Goal: Information Seeking & Learning: Compare options

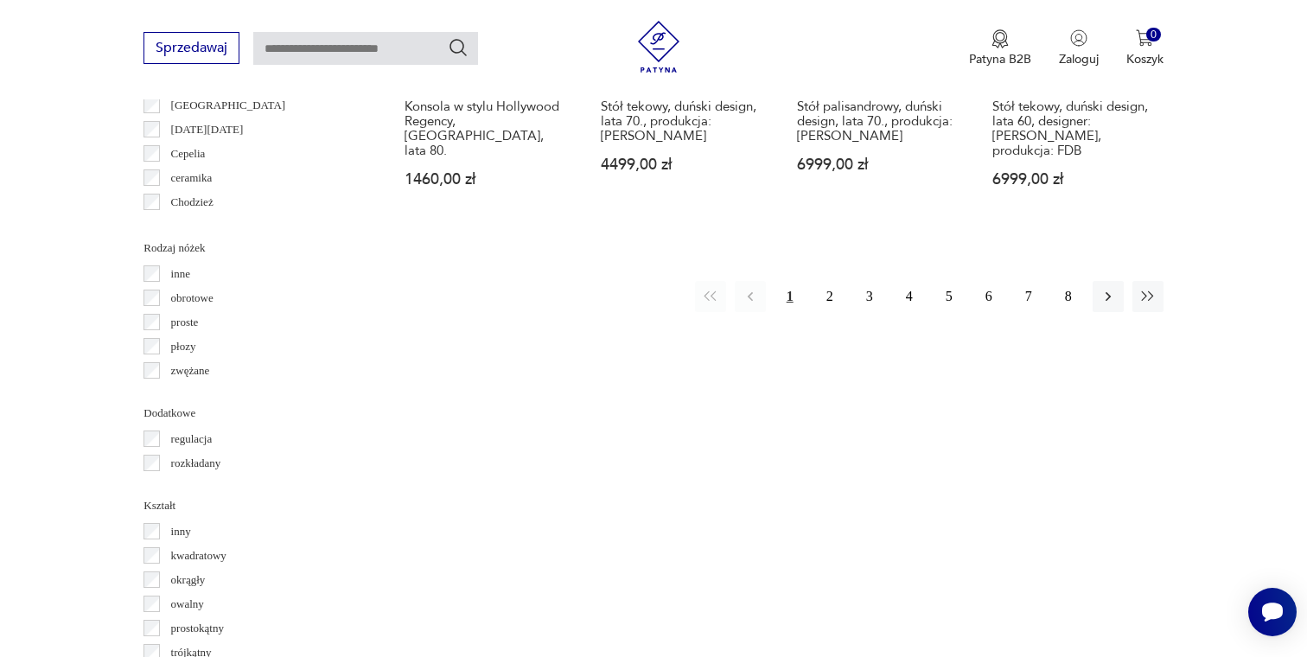
scroll to position [1867, 0]
click at [834, 278] on button "2" at bounding box center [829, 293] width 31 height 31
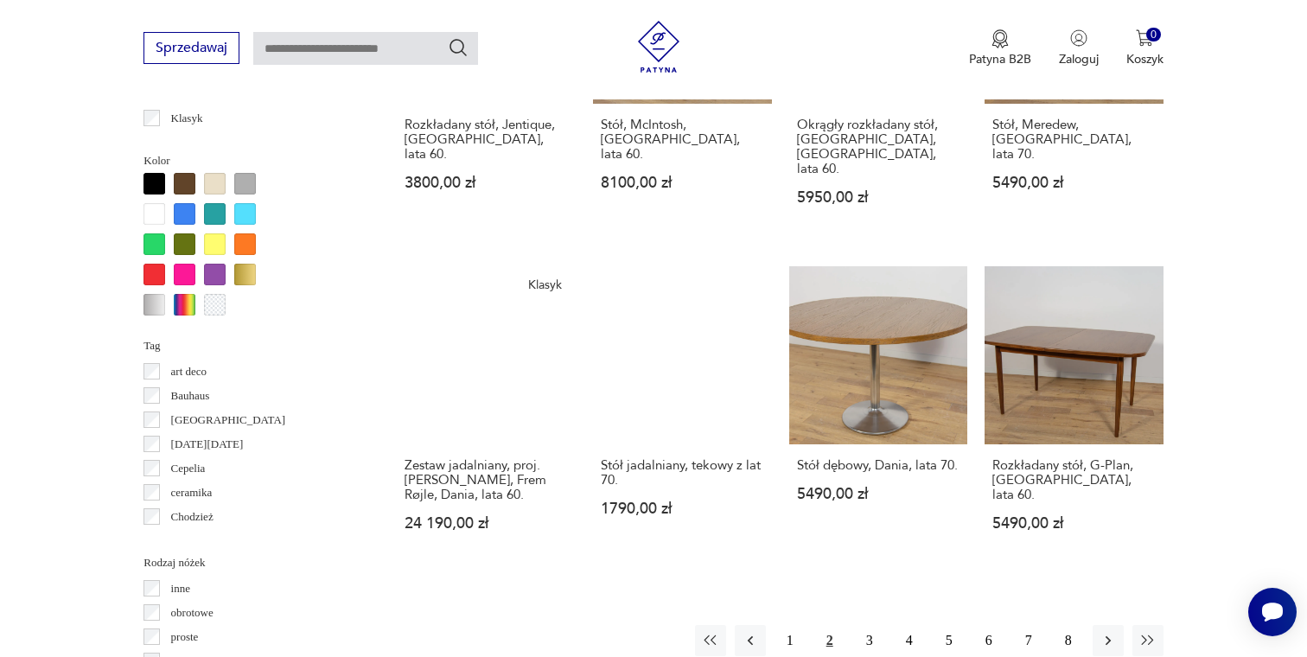
scroll to position [1555, 0]
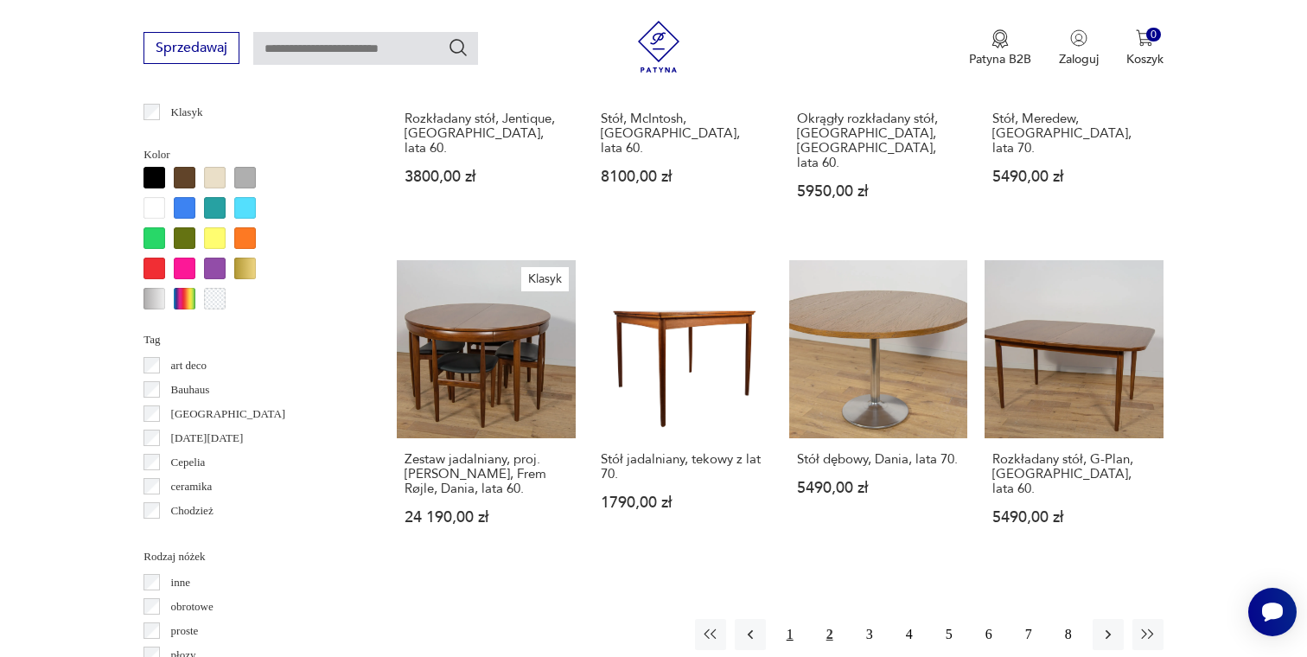
click at [795, 619] on button "1" at bounding box center [789, 634] width 31 height 31
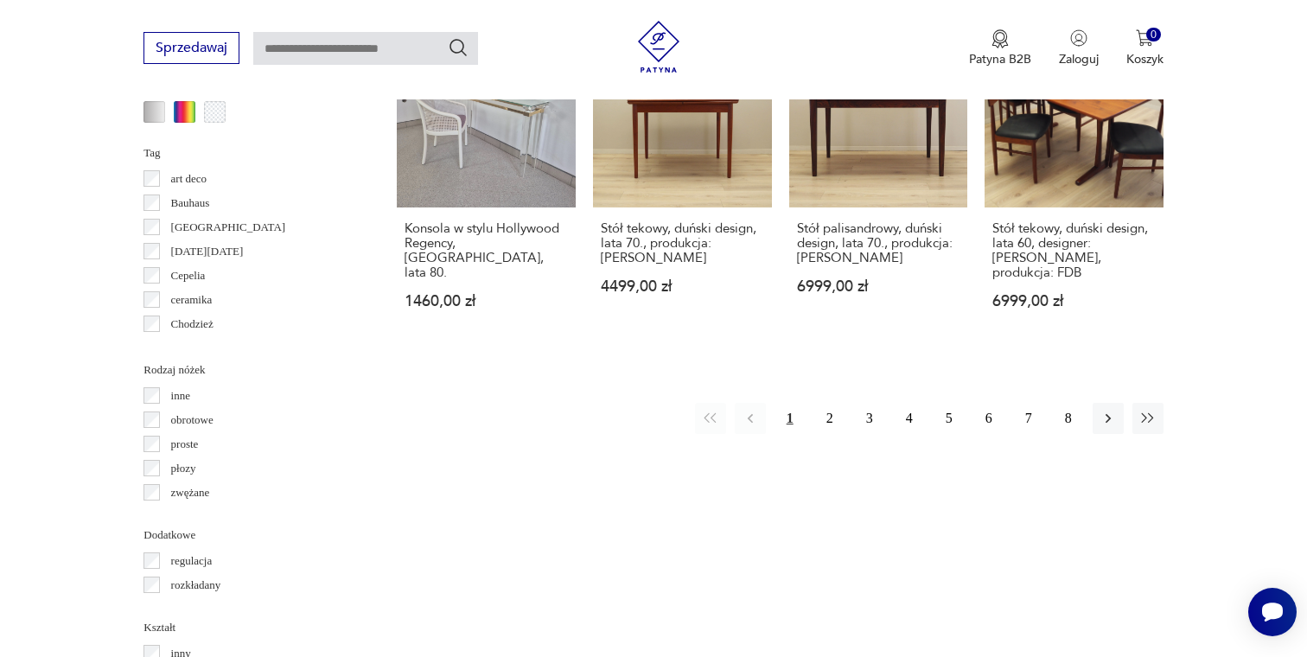
scroll to position [1745, 0]
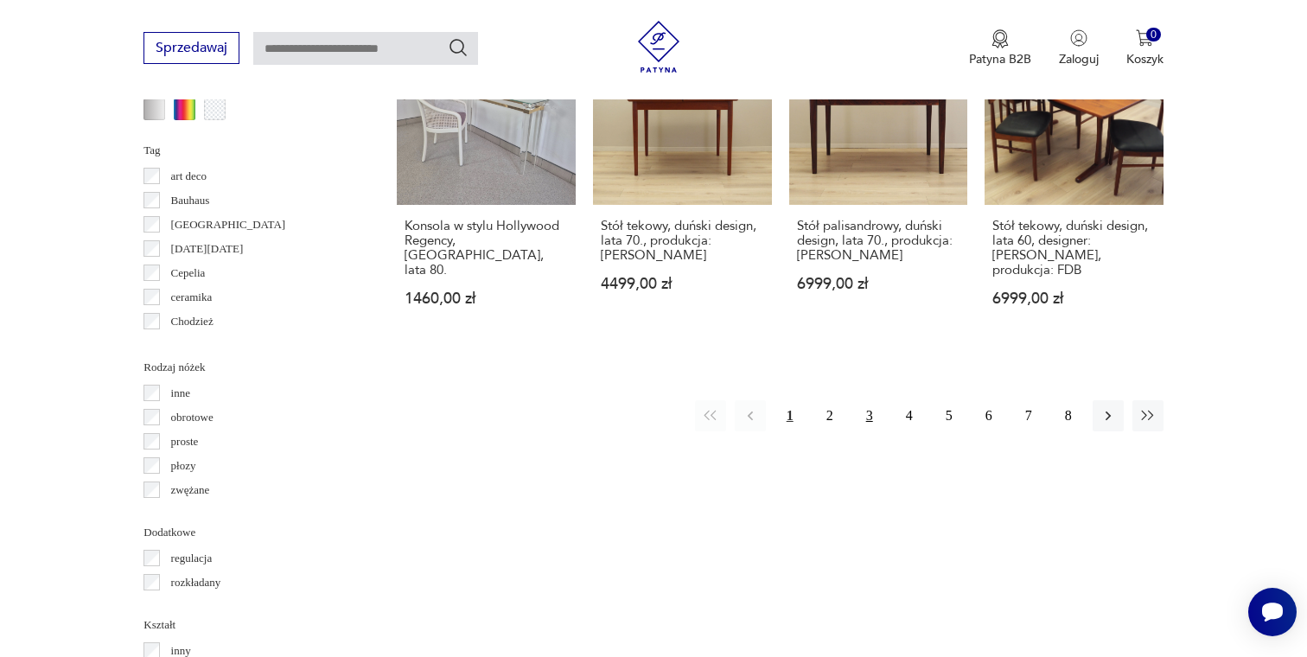
click at [874, 400] on button "3" at bounding box center [869, 415] width 31 height 31
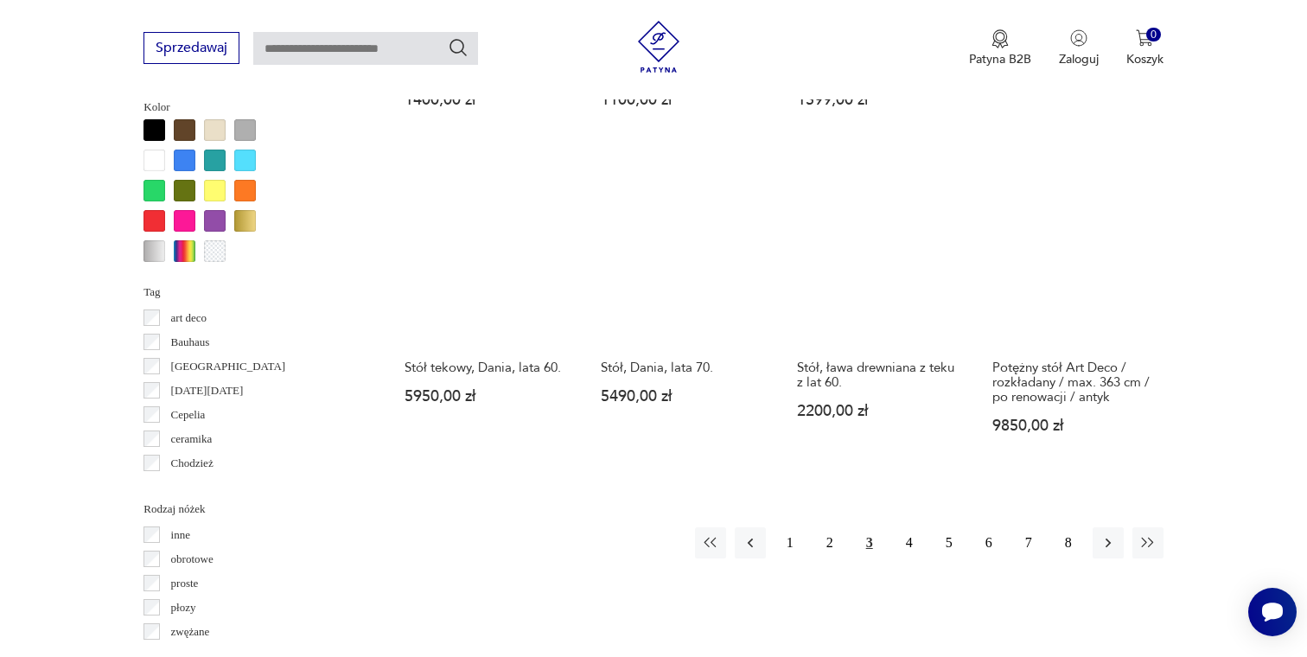
scroll to position [1615, 0]
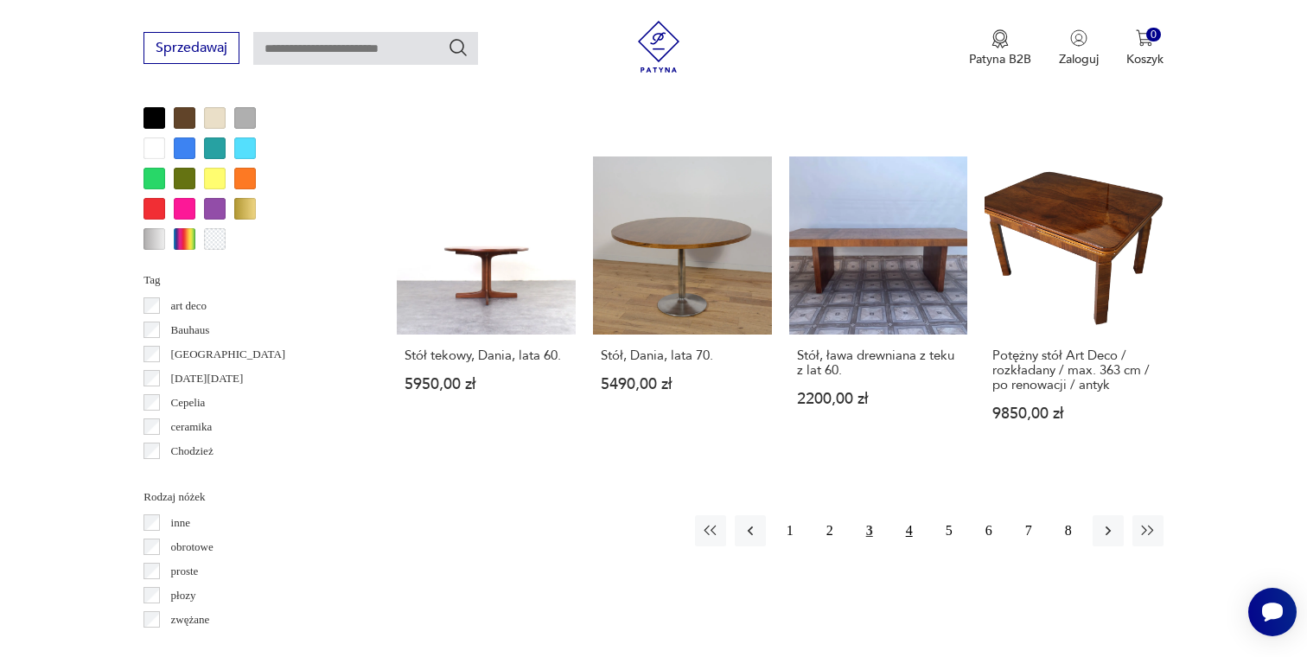
click at [912, 529] on button "4" at bounding box center [909, 530] width 31 height 31
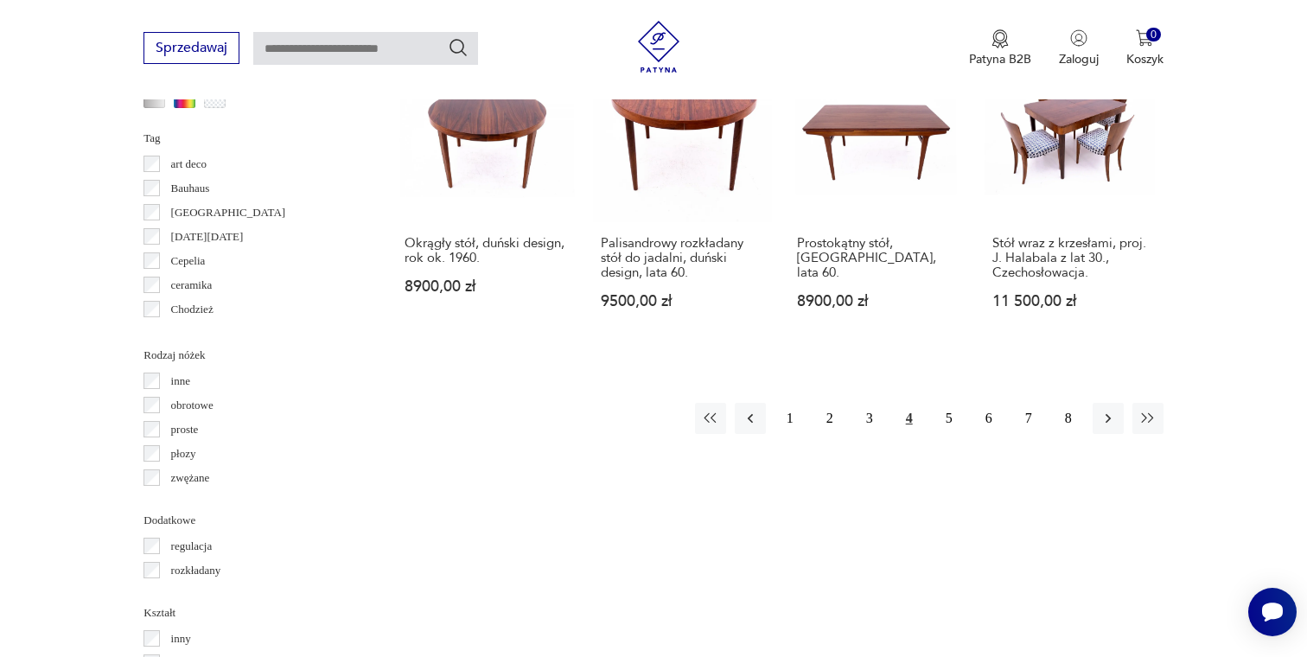
scroll to position [1755, 0]
click at [946, 404] on button "5" at bounding box center [948, 419] width 31 height 31
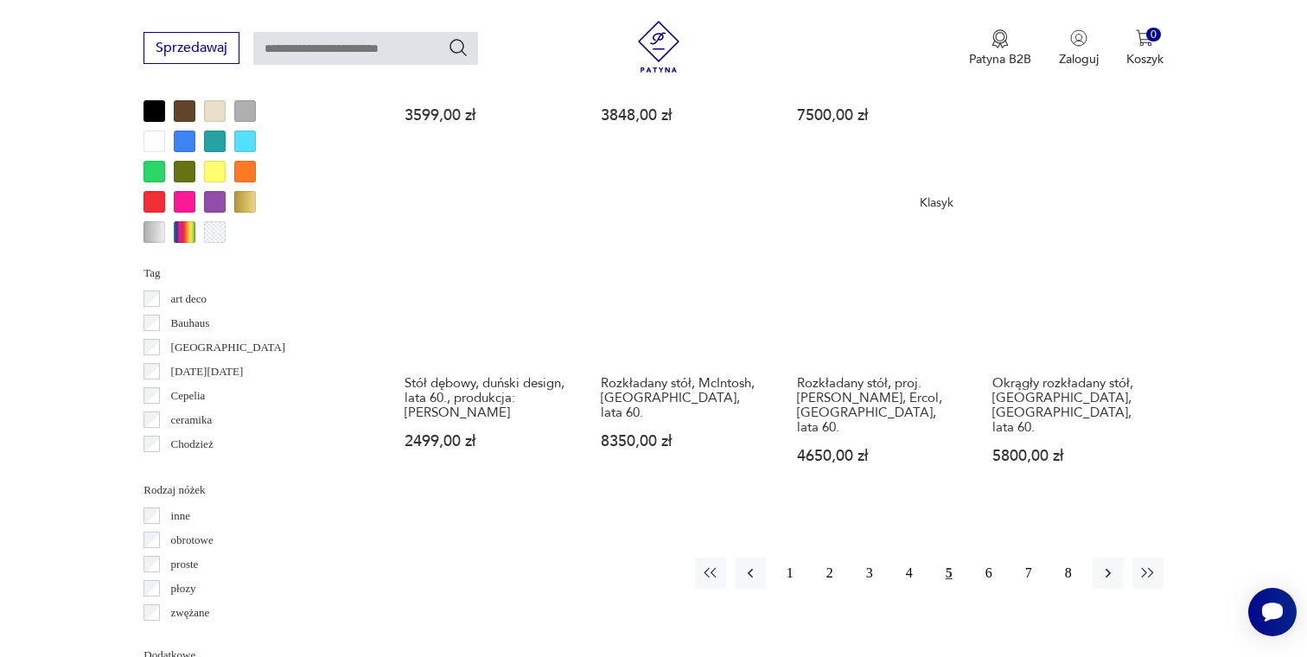
scroll to position [1625, 0]
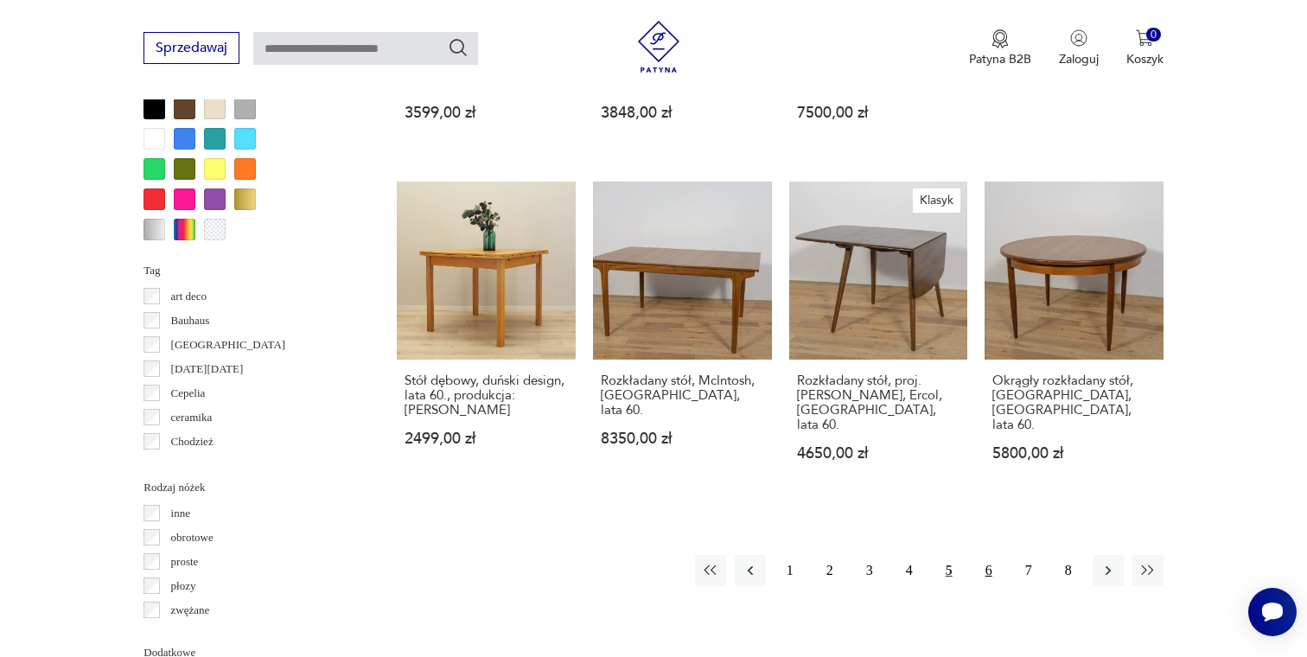
click at [985, 555] on button "6" at bounding box center [988, 570] width 31 height 31
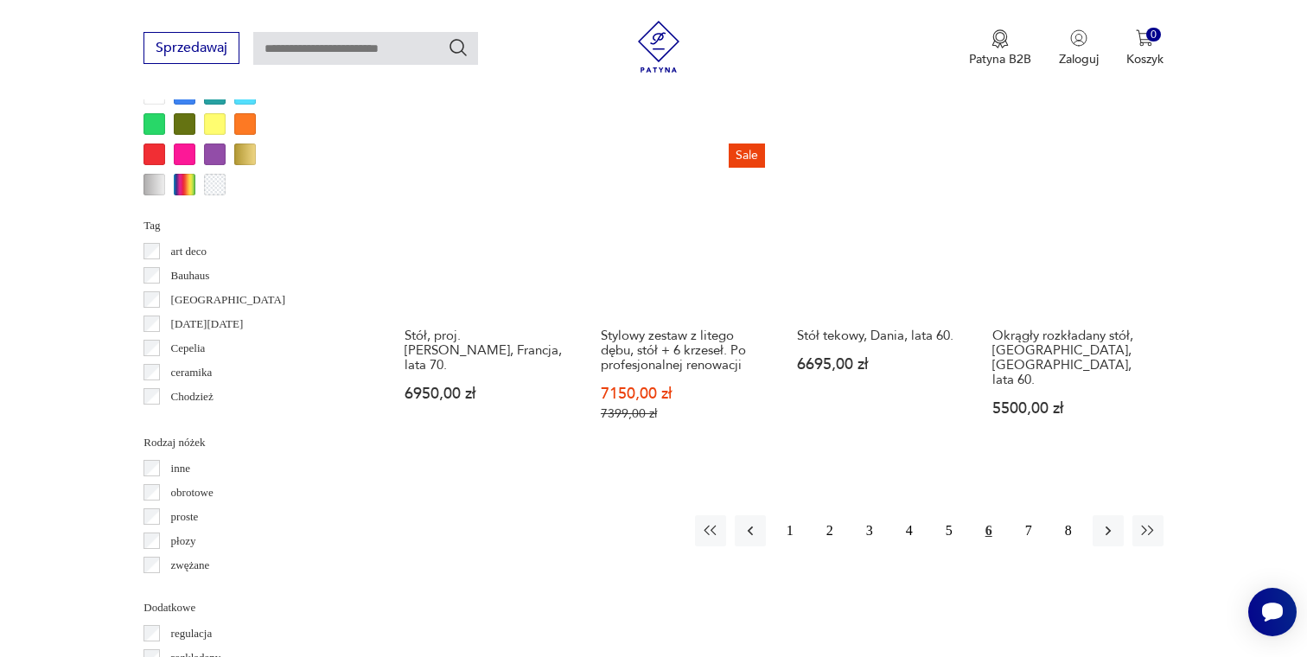
scroll to position [1670, 0]
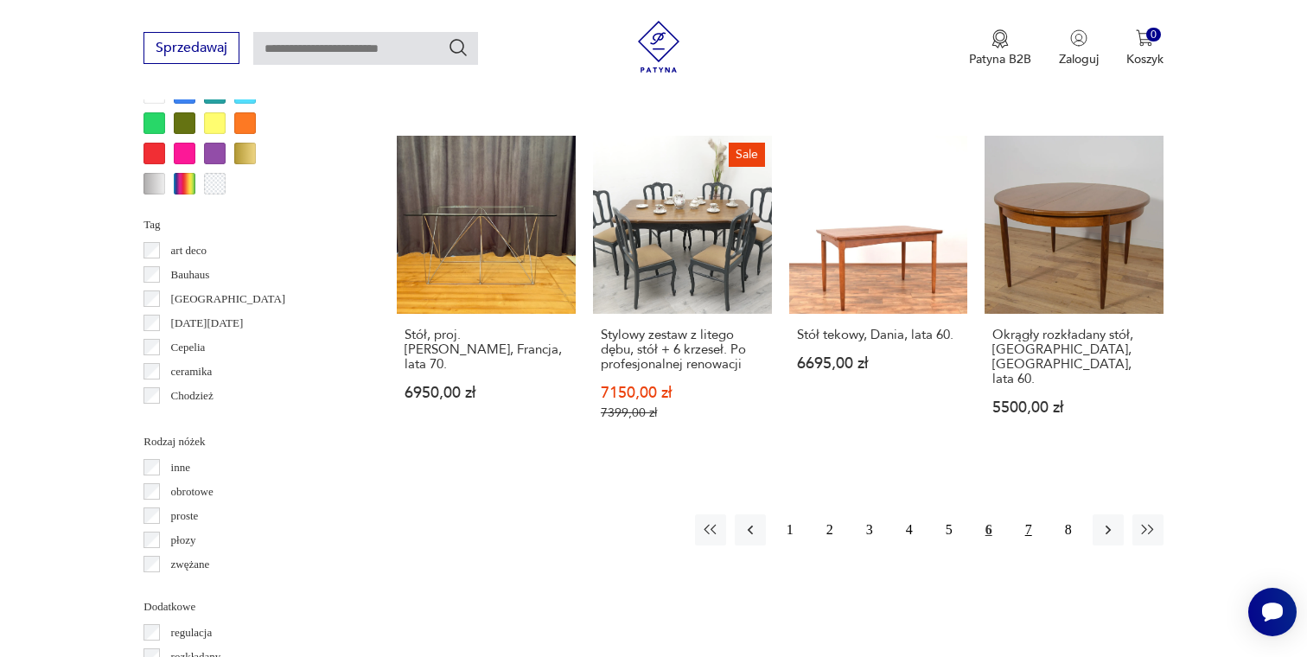
click at [1031, 514] on button "7" at bounding box center [1028, 529] width 31 height 31
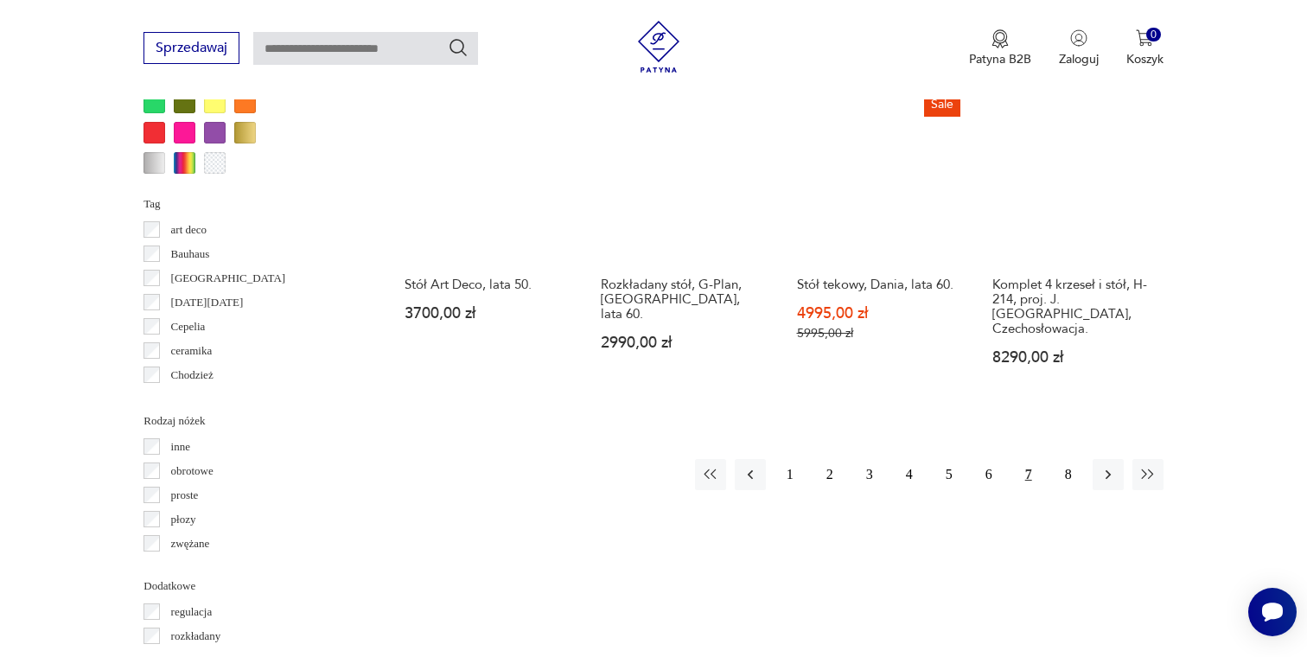
scroll to position [1733, 0]
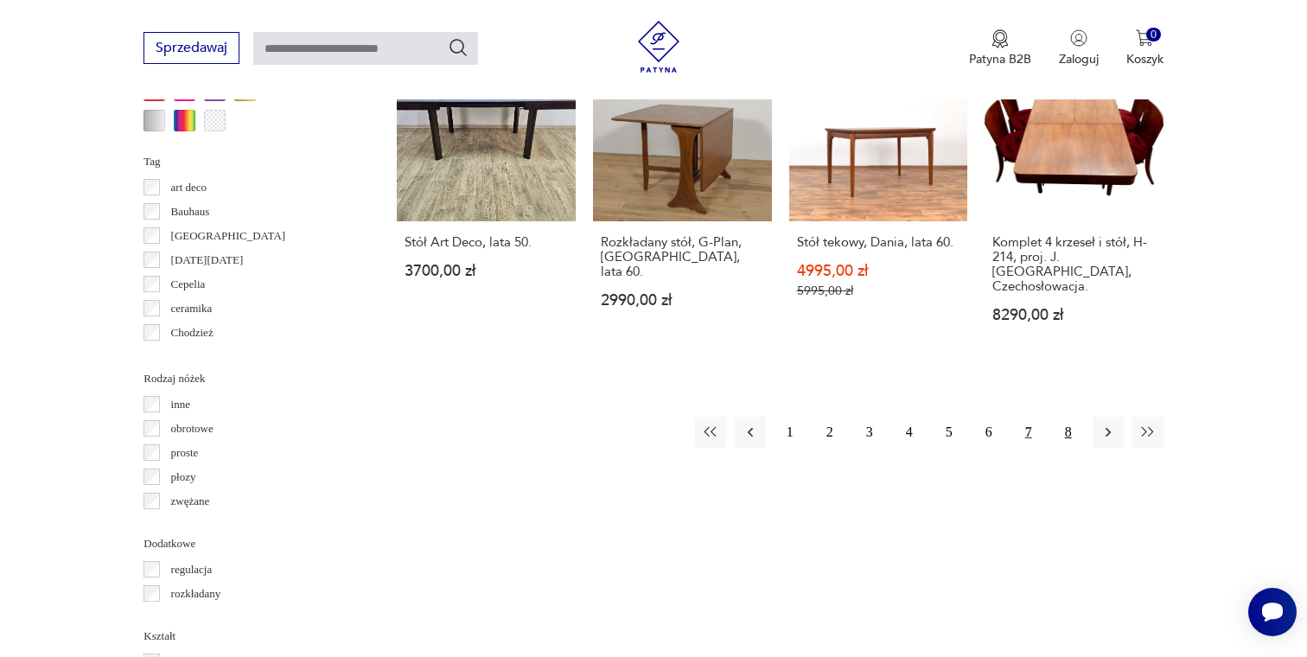
click at [1072, 421] on button "8" at bounding box center [1068, 432] width 31 height 31
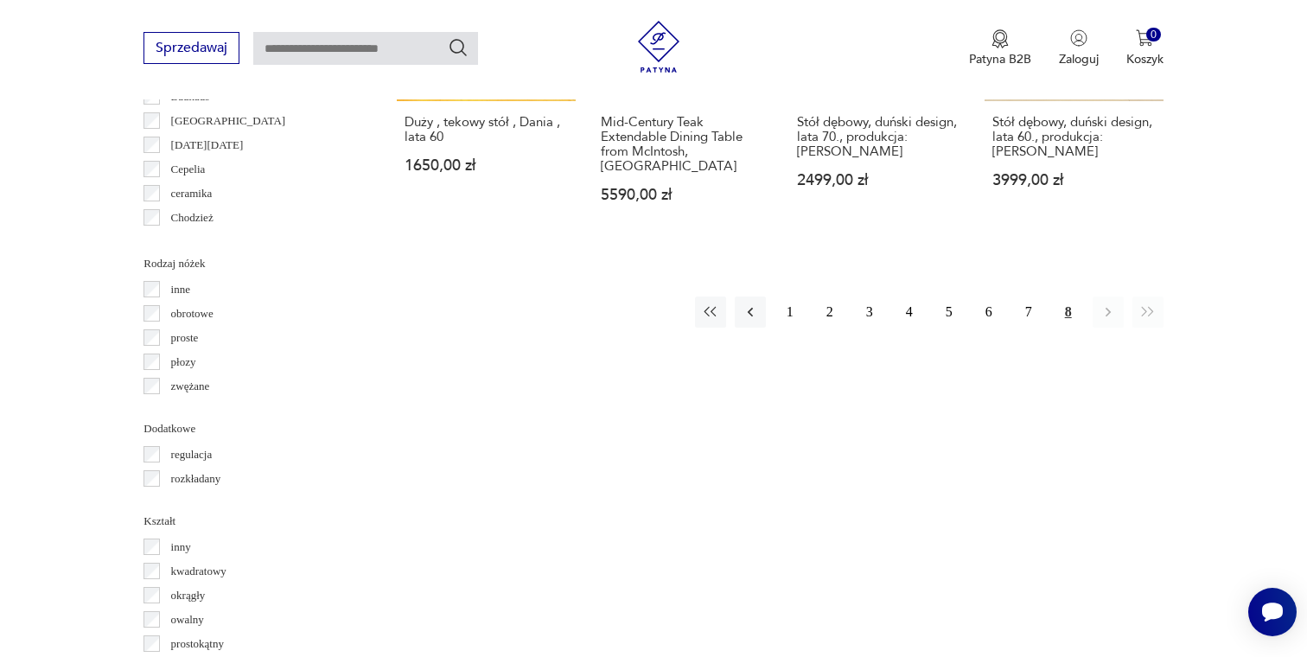
scroll to position [1860, 0]
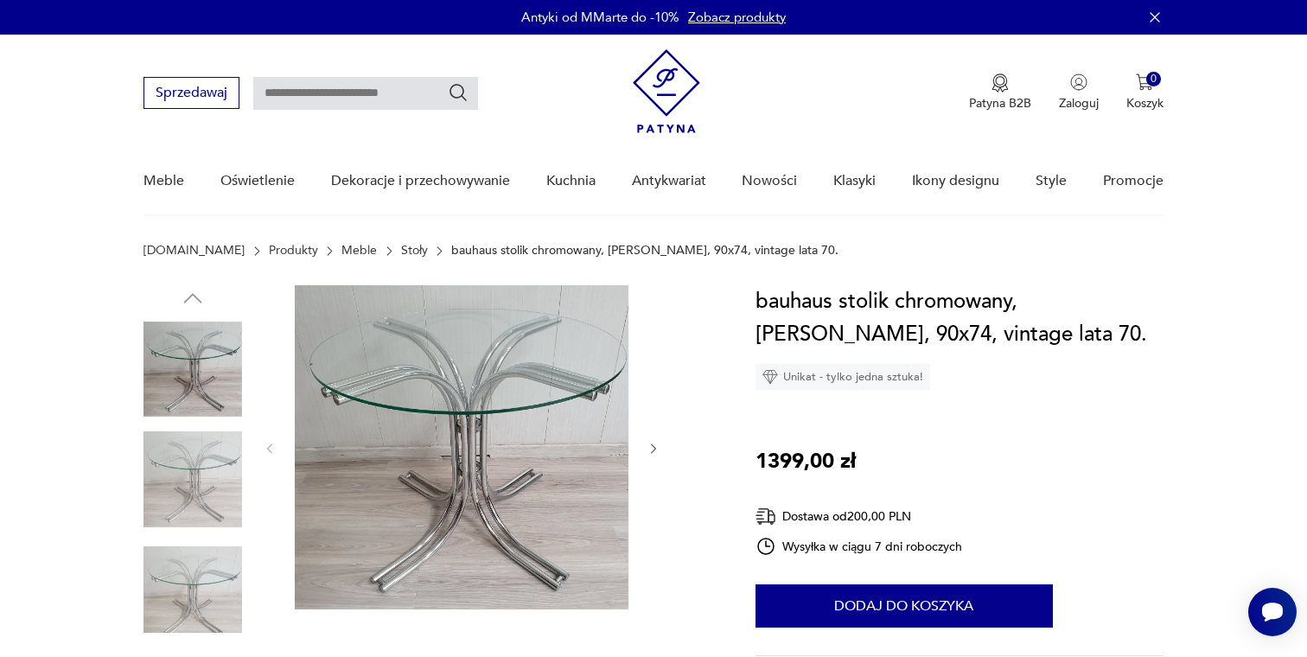
click at [651, 448] on icon "button" at bounding box center [653, 449] width 15 height 15
click at [652, 448] on icon "button" at bounding box center [653, 449] width 15 height 15
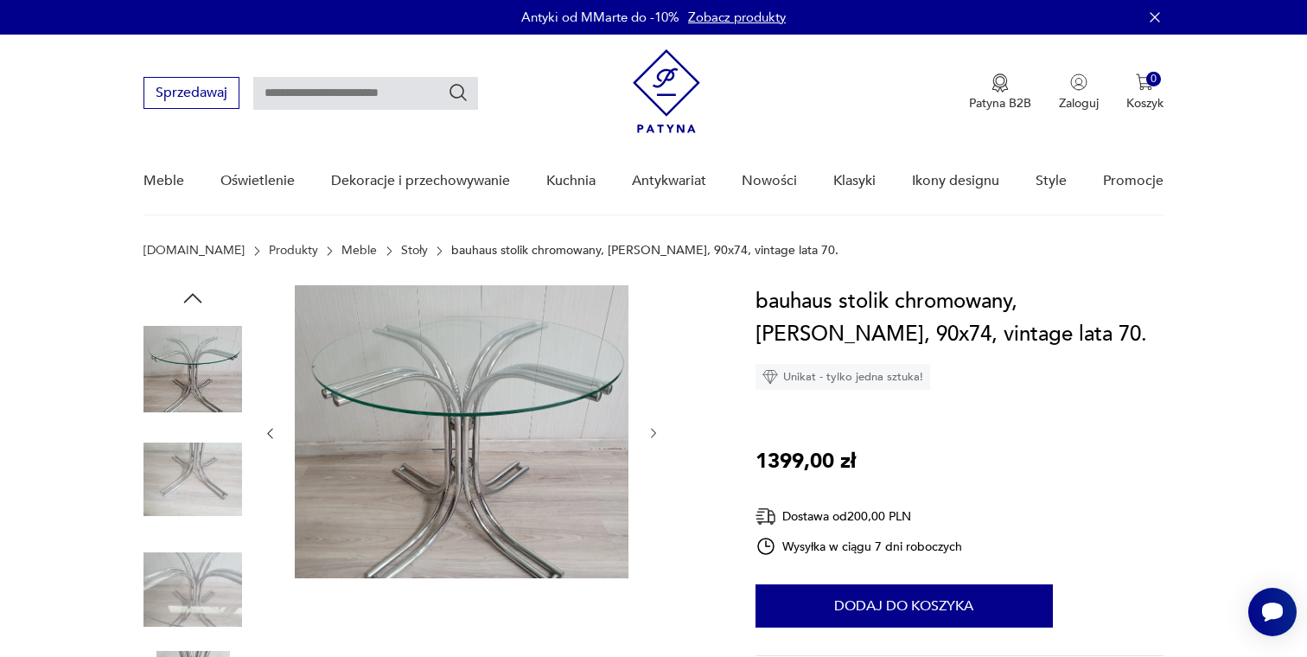
click at [652, 436] on icon "button" at bounding box center [653, 433] width 15 height 15
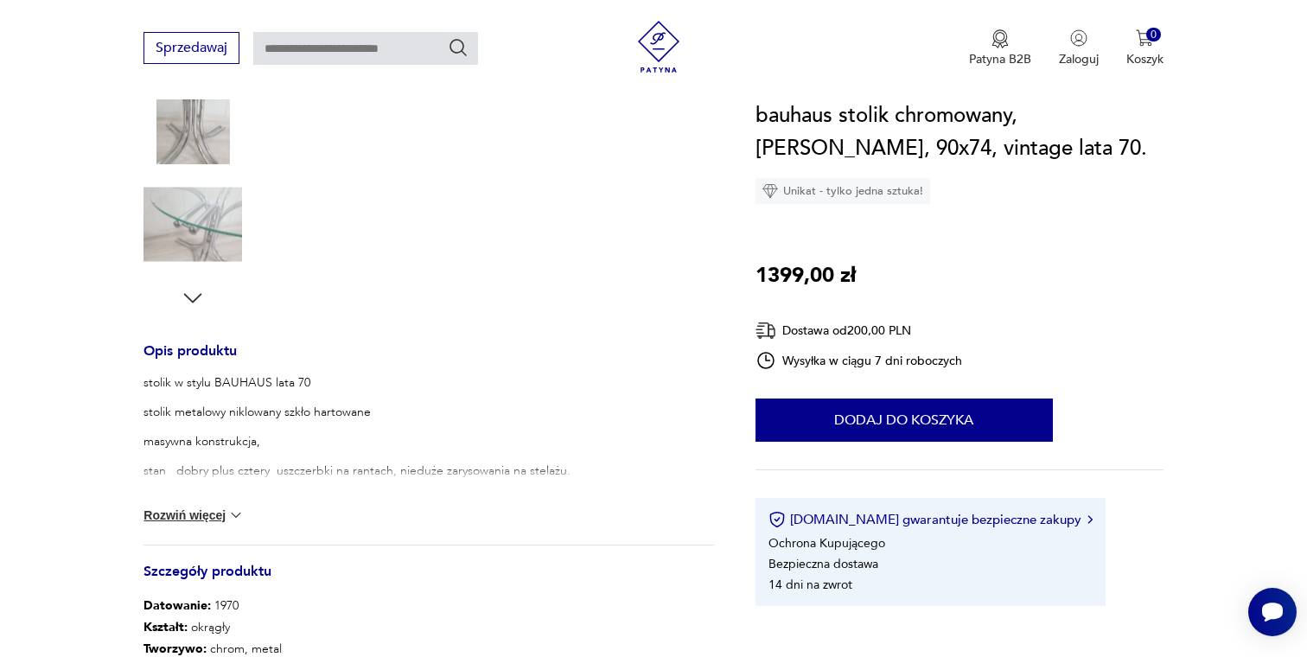
scroll to position [476, 0]
click at [225, 509] on button "Rozwiń więcej" at bounding box center [193, 514] width 100 height 17
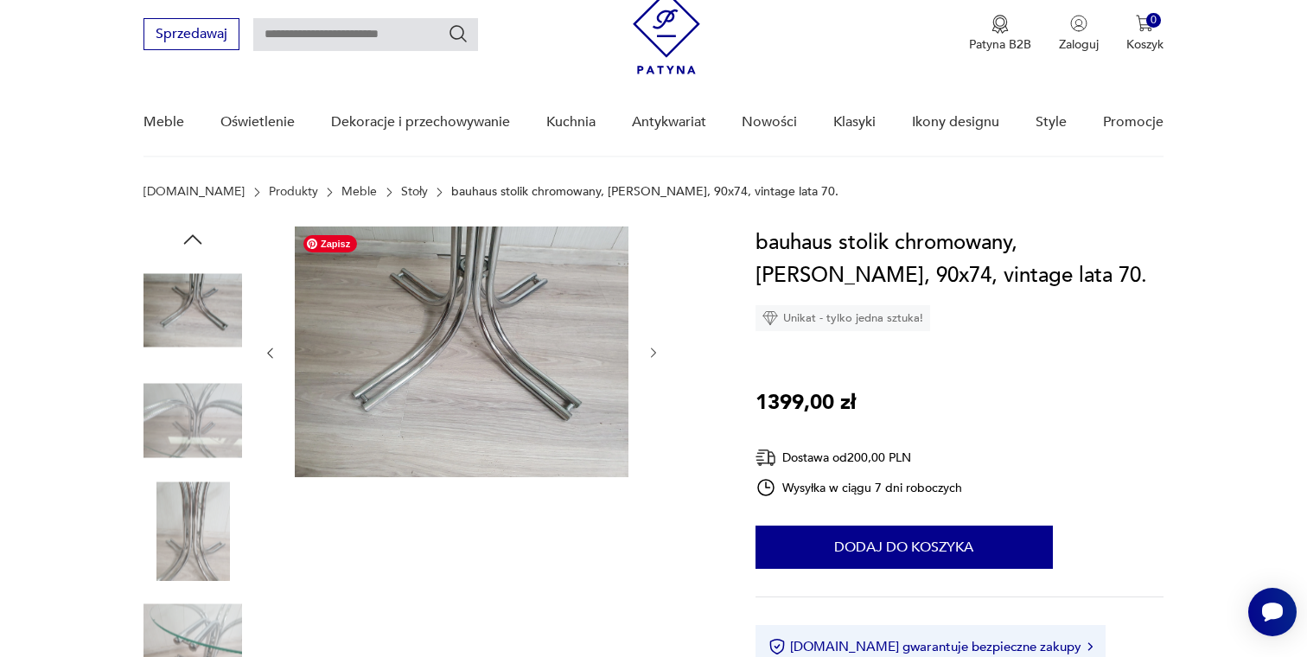
scroll to position [61, 0]
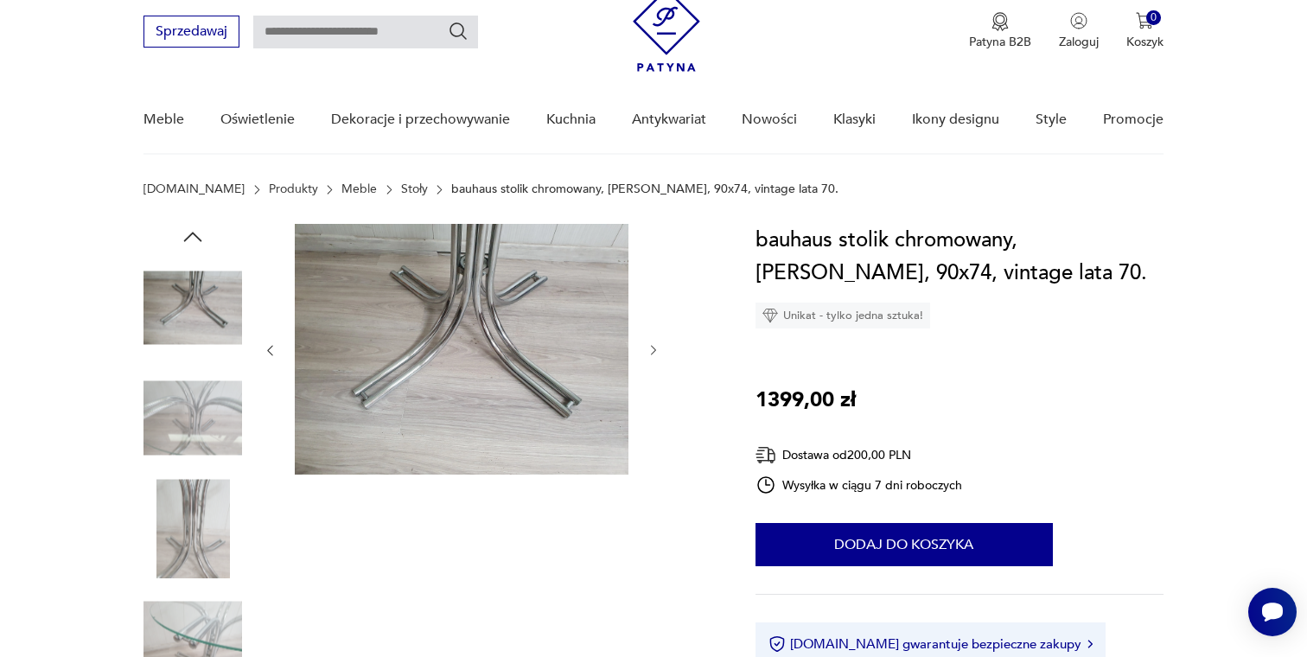
click at [231, 429] on img at bounding box center [192, 418] width 99 height 99
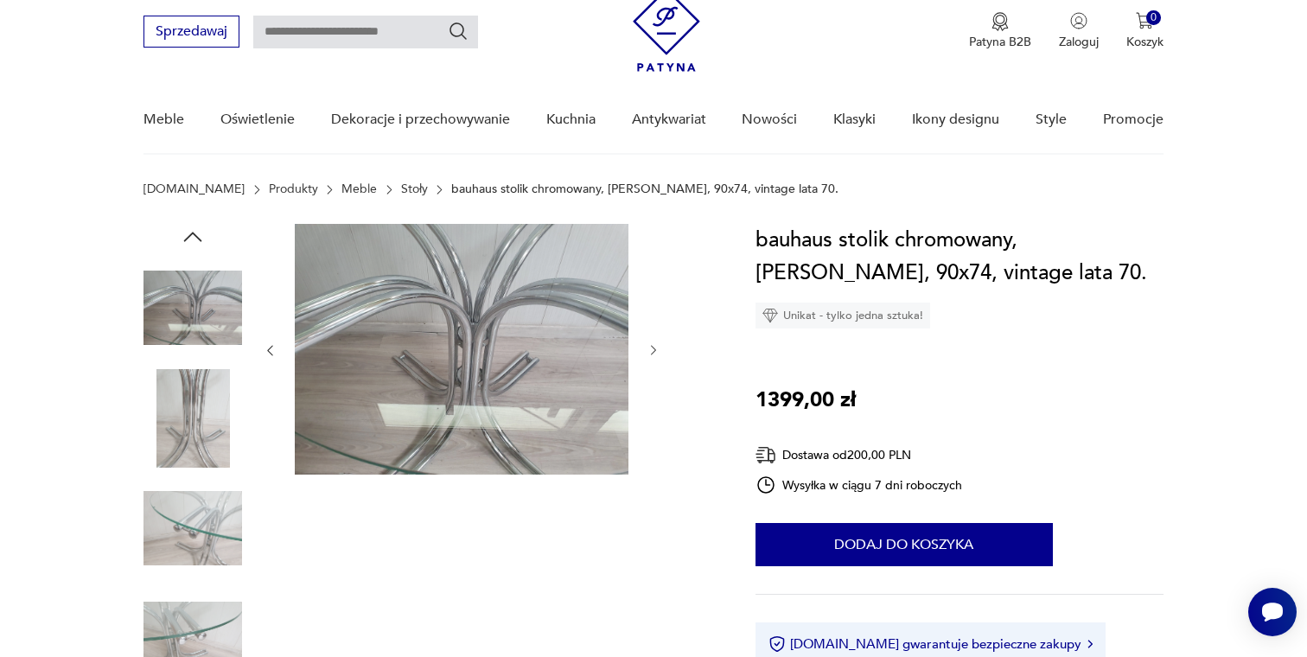
click at [216, 461] on img at bounding box center [192, 418] width 99 height 99
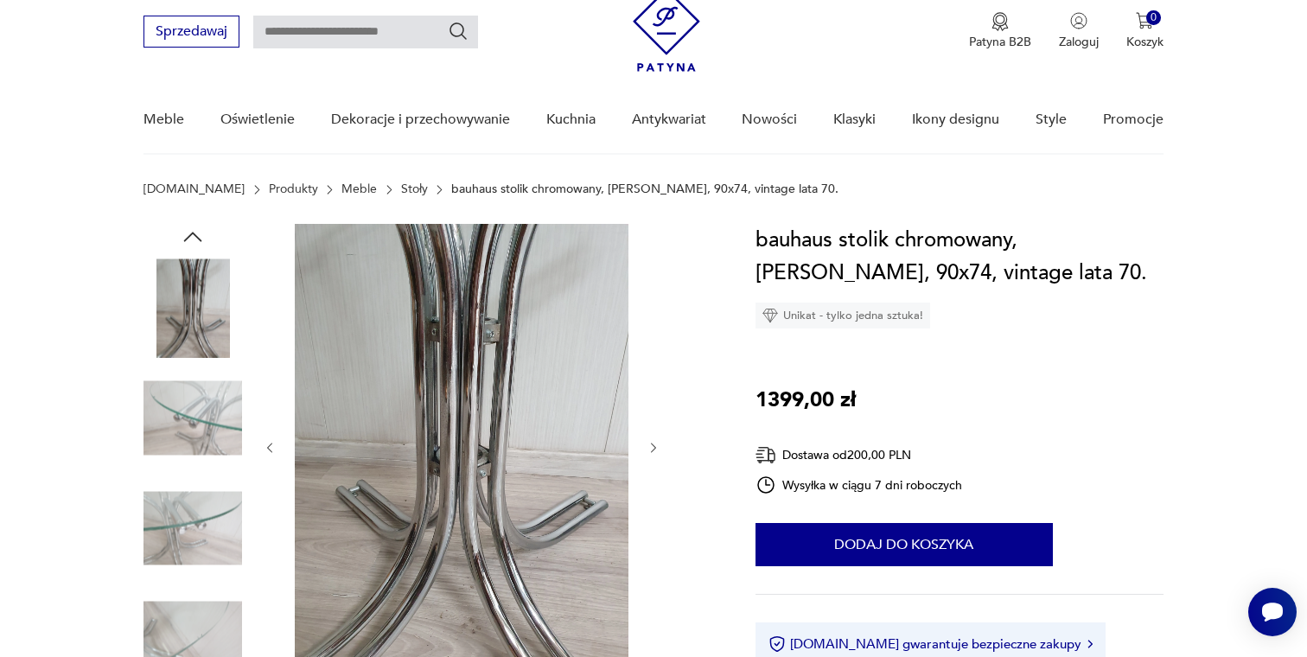
click at [207, 494] on img at bounding box center [192, 528] width 99 height 99
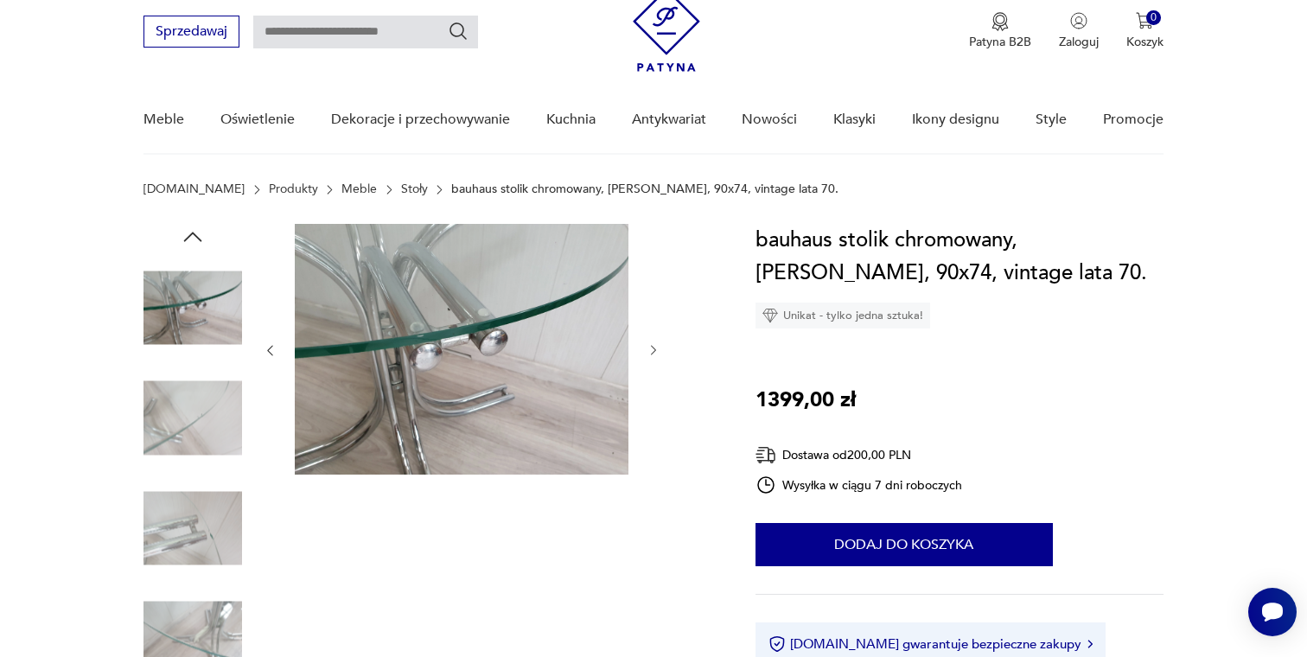
click at [204, 318] on img at bounding box center [192, 307] width 99 height 99
click at [196, 398] on img at bounding box center [192, 418] width 99 height 99
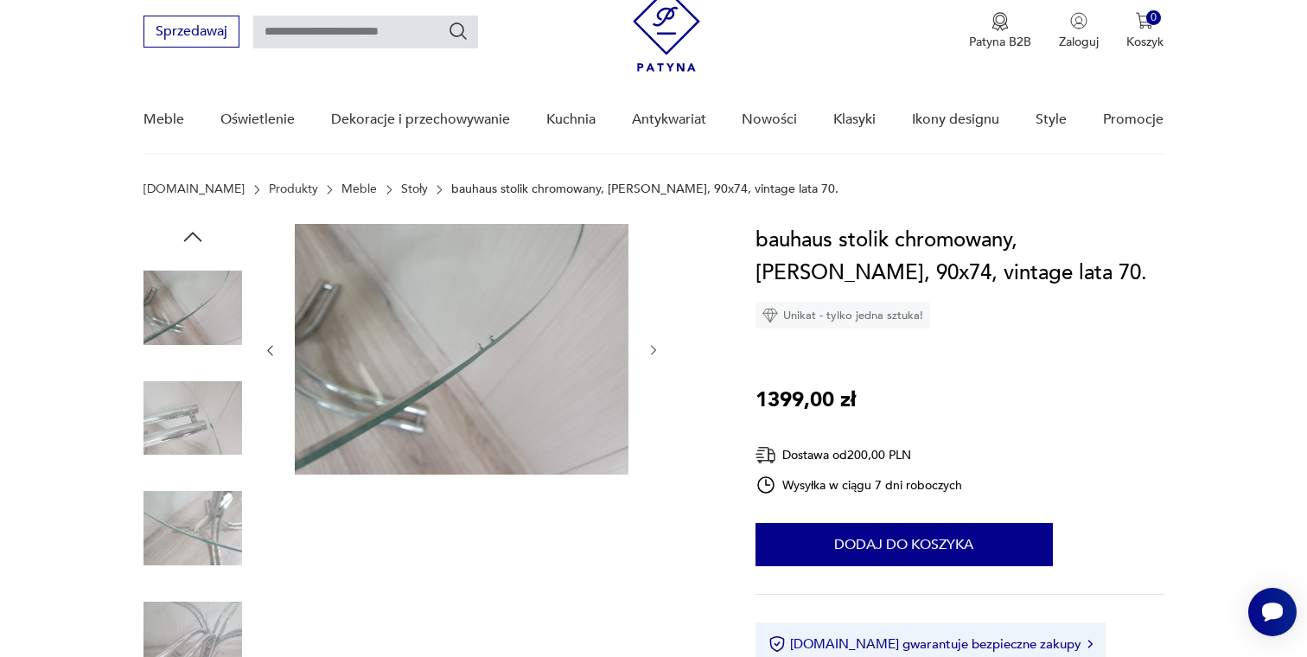
click at [196, 421] on img at bounding box center [192, 418] width 99 height 99
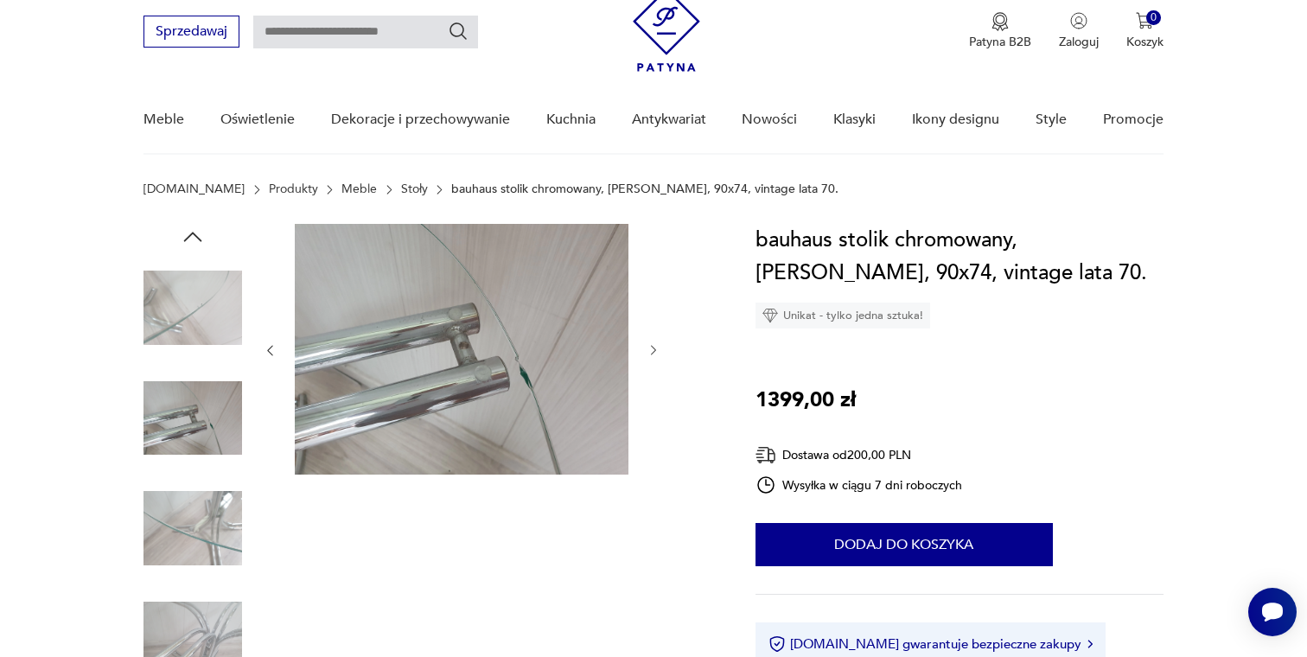
click at [200, 482] on img at bounding box center [192, 528] width 99 height 99
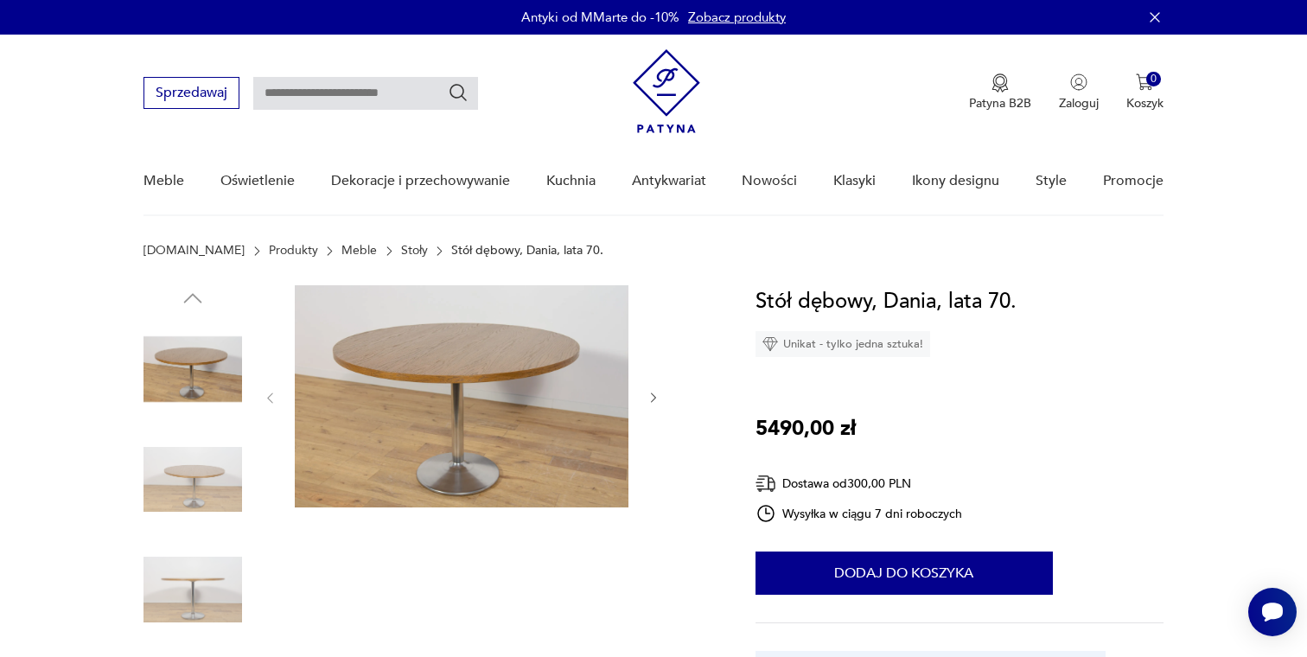
click at [651, 396] on icon "button" at bounding box center [653, 398] width 15 height 15
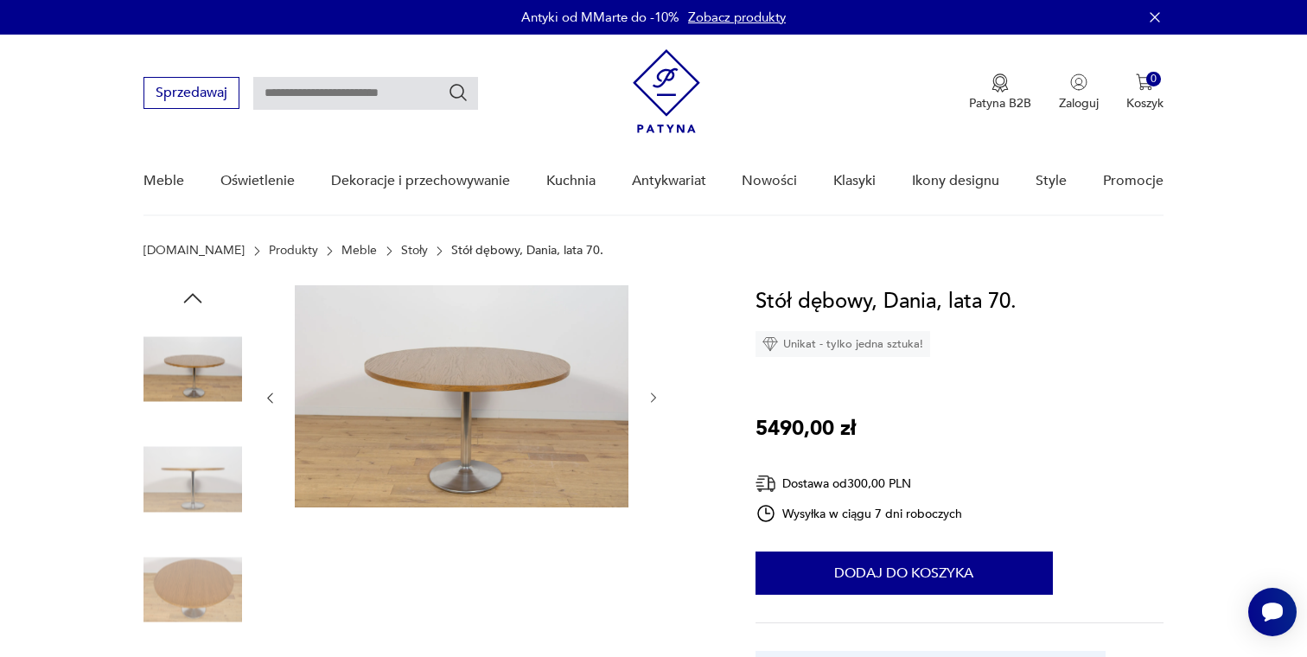
click at [651, 396] on icon "button" at bounding box center [653, 398] width 15 height 15
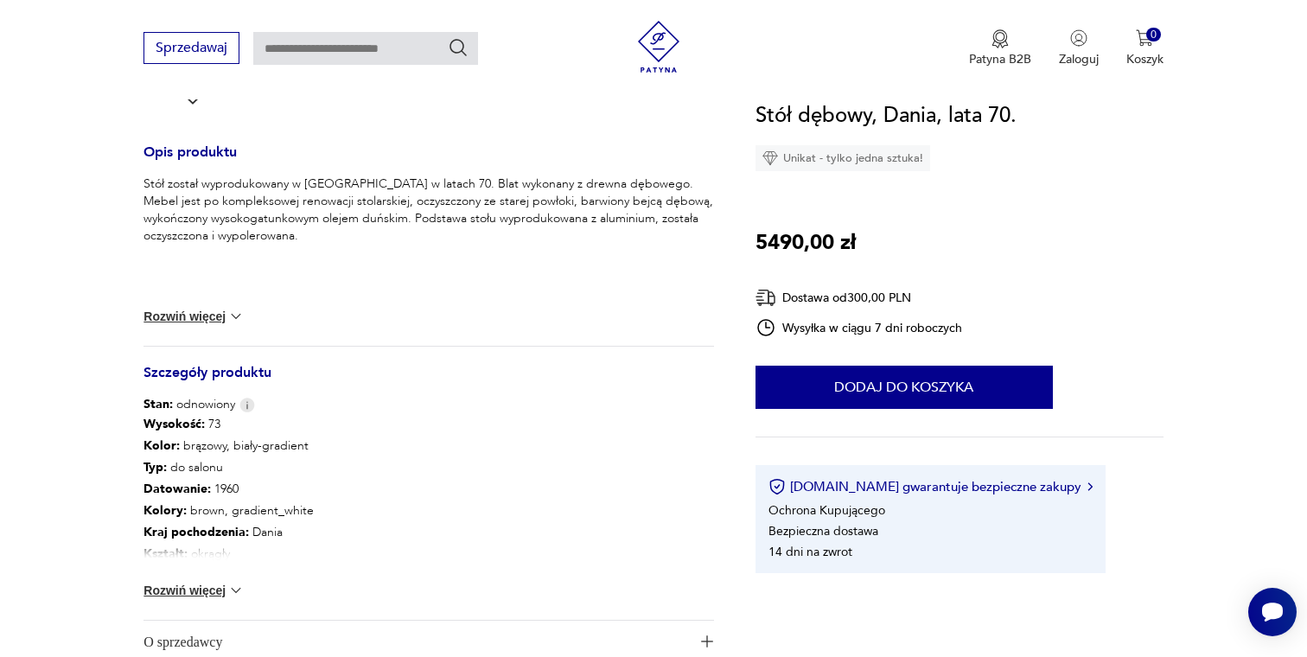
scroll to position [677, 0]
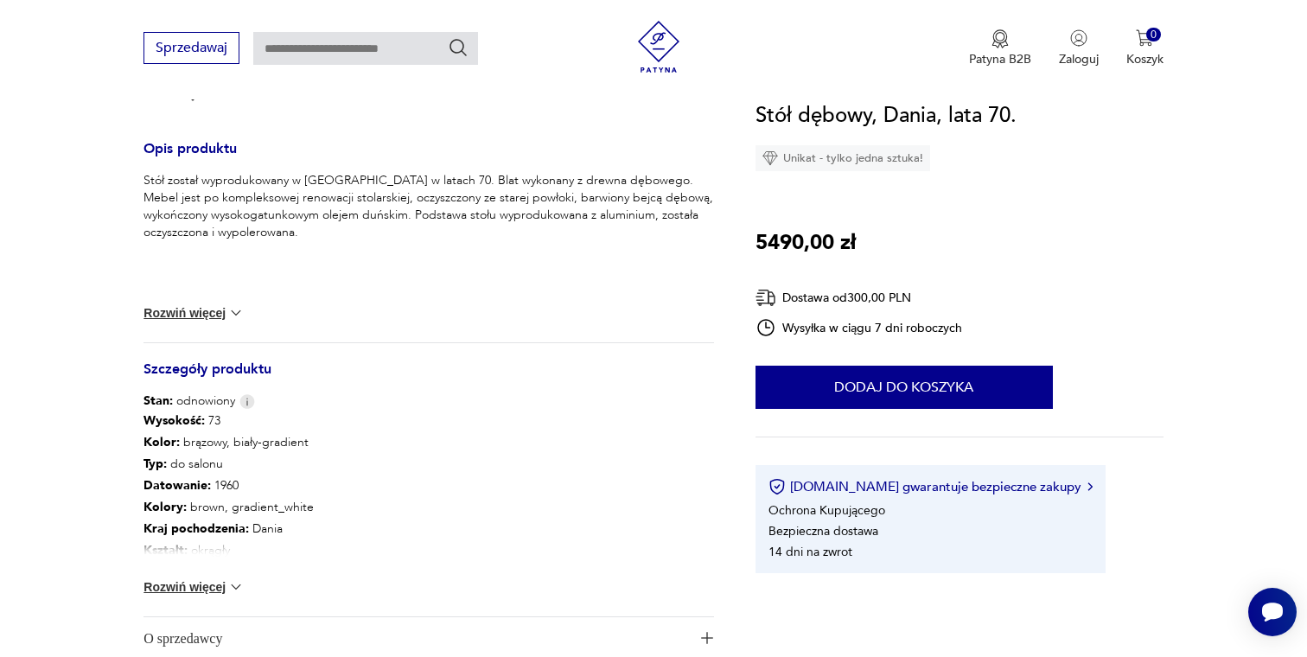
click at [228, 587] on img at bounding box center [235, 586] width 17 height 17
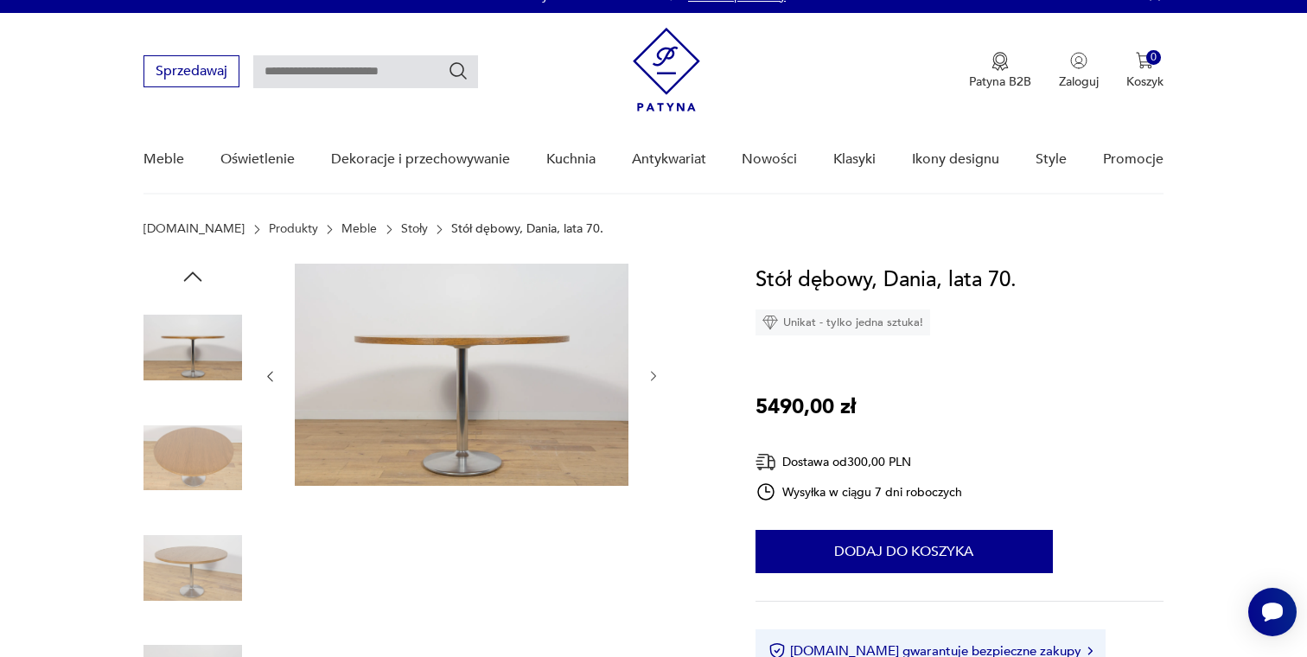
scroll to position [0, 0]
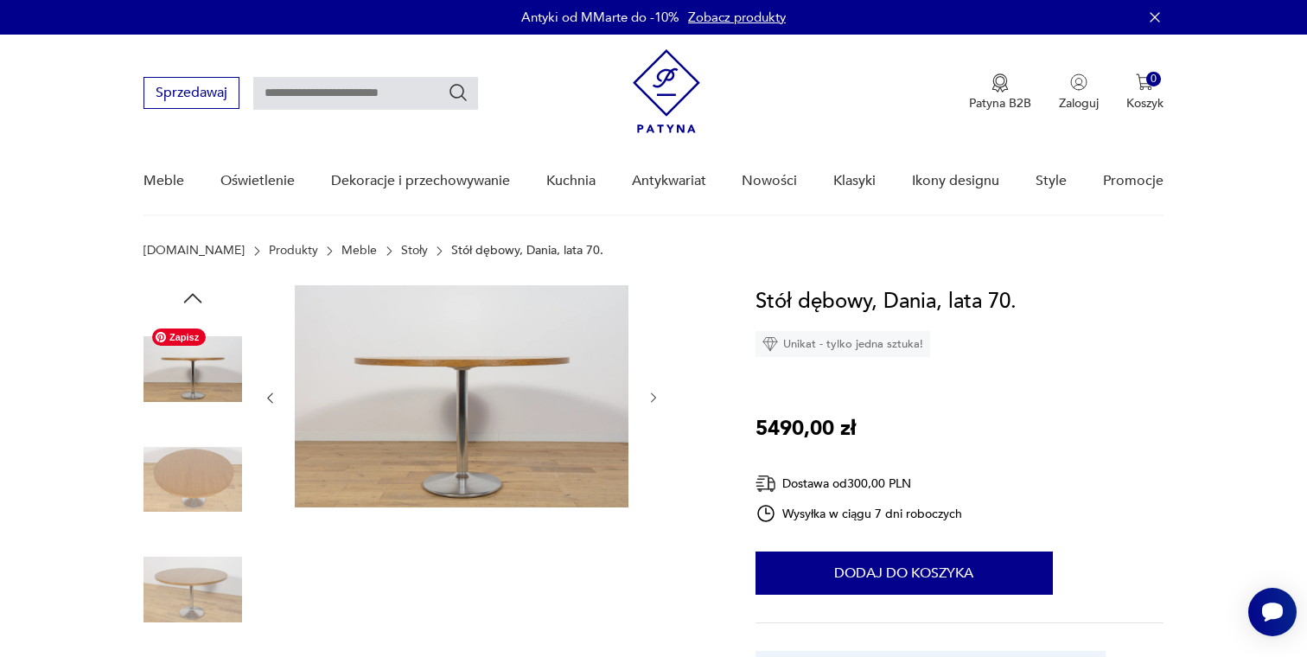
click at [229, 388] on img at bounding box center [192, 369] width 99 height 99
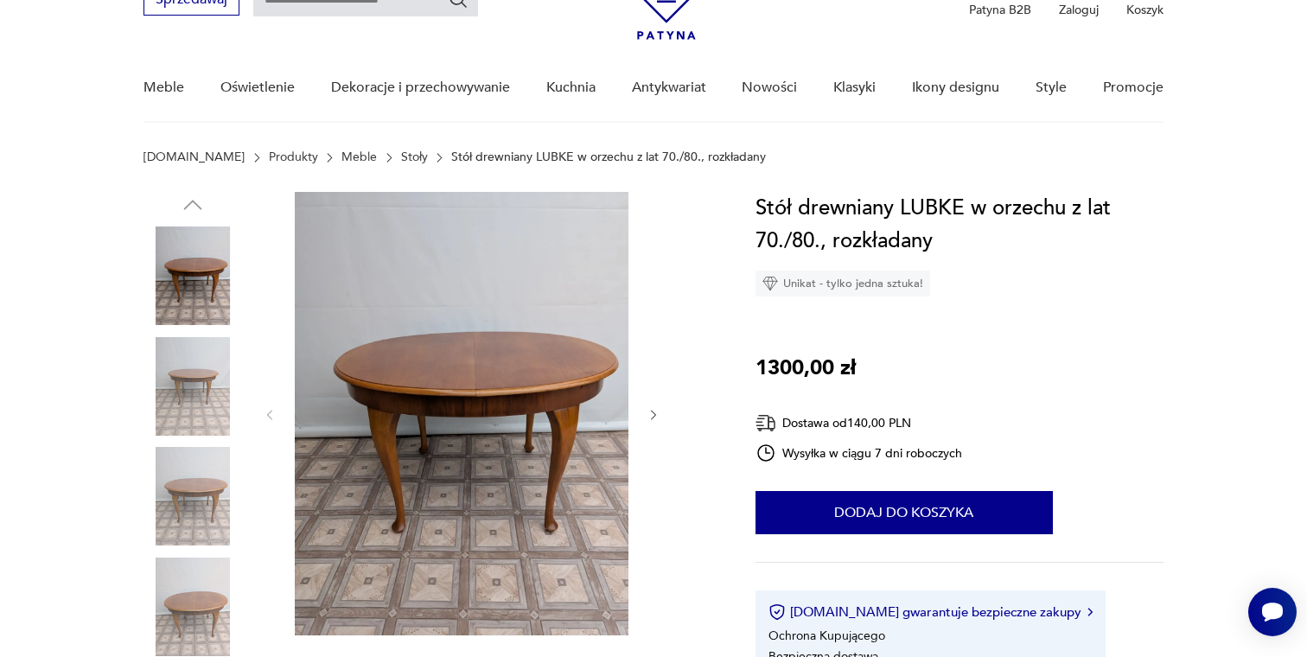
scroll to position [115, 0]
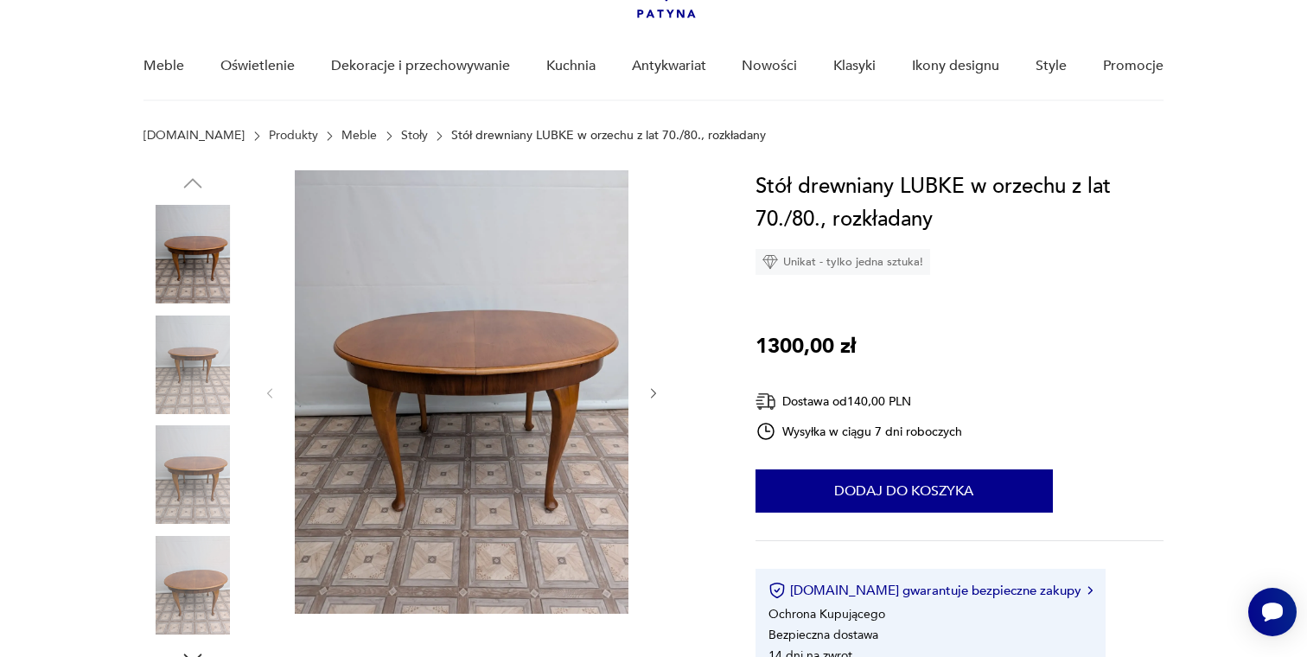
click at [197, 367] on img at bounding box center [192, 364] width 99 height 99
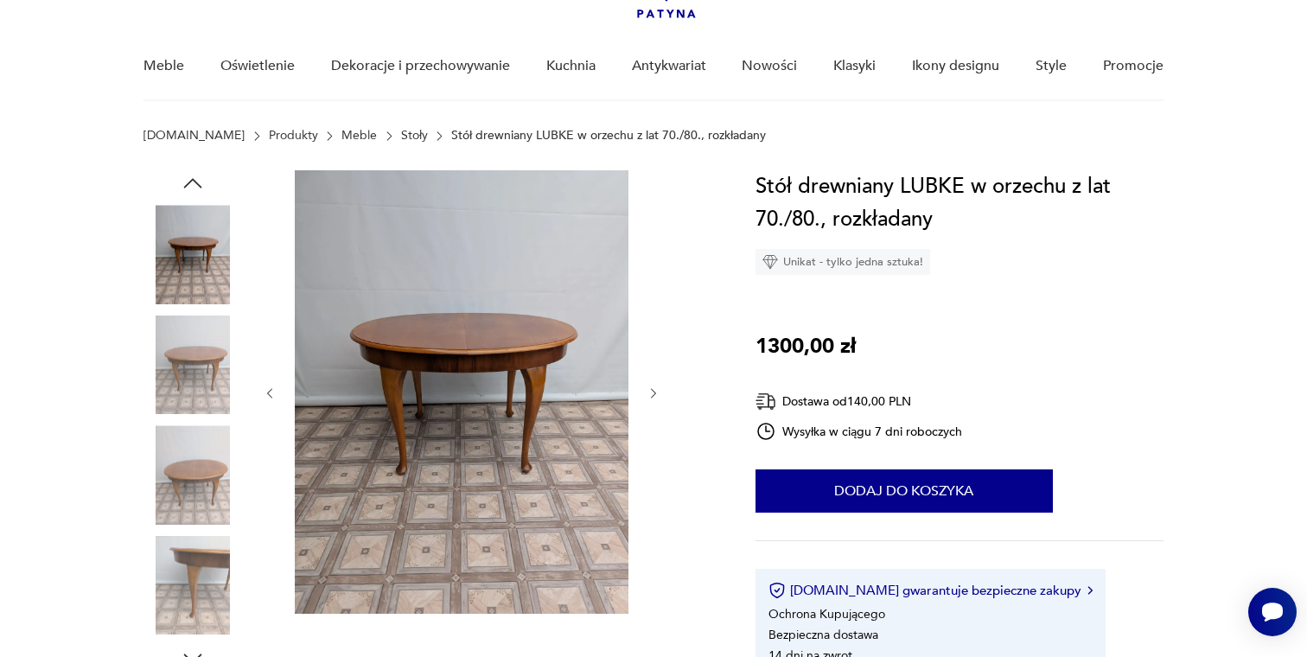
click at [188, 418] on div at bounding box center [192, 311] width 99 height 432
click at [188, 400] on img at bounding box center [192, 364] width 99 height 99
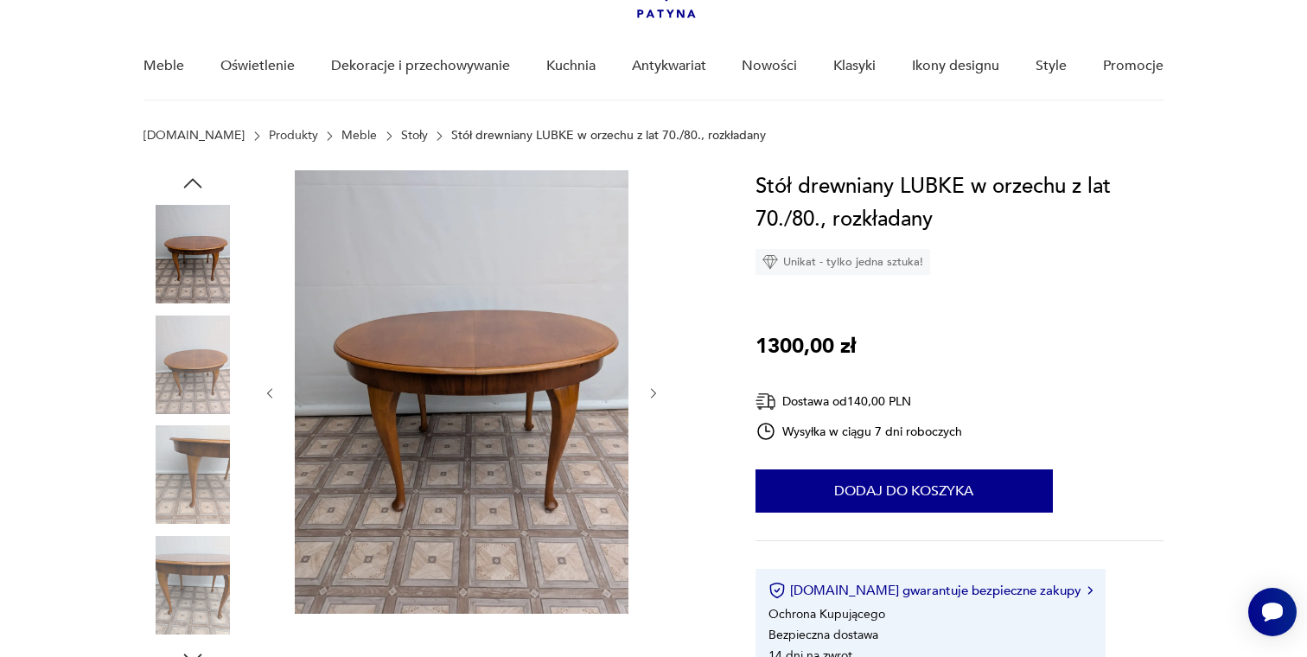
click at [188, 443] on img at bounding box center [192, 474] width 99 height 99
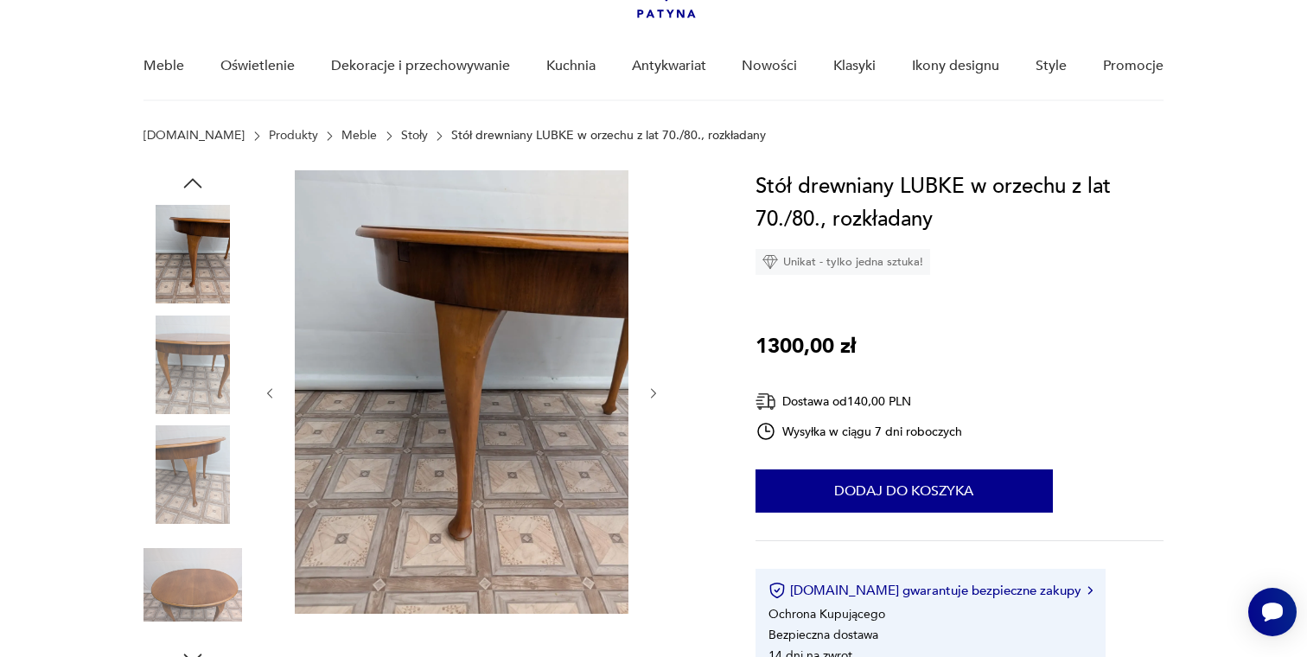
click at [185, 480] on img at bounding box center [192, 474] width 99 height 99
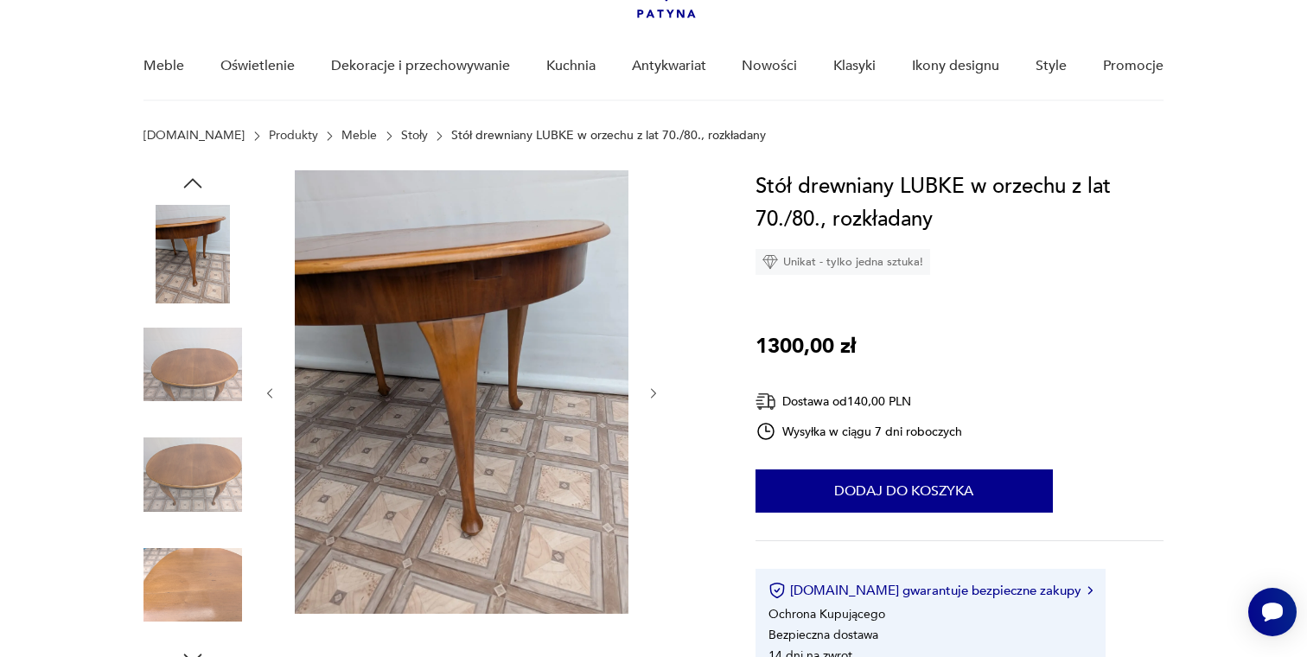
click at [185, 495] on img at bounding box center [192, 474] width 99 height 99
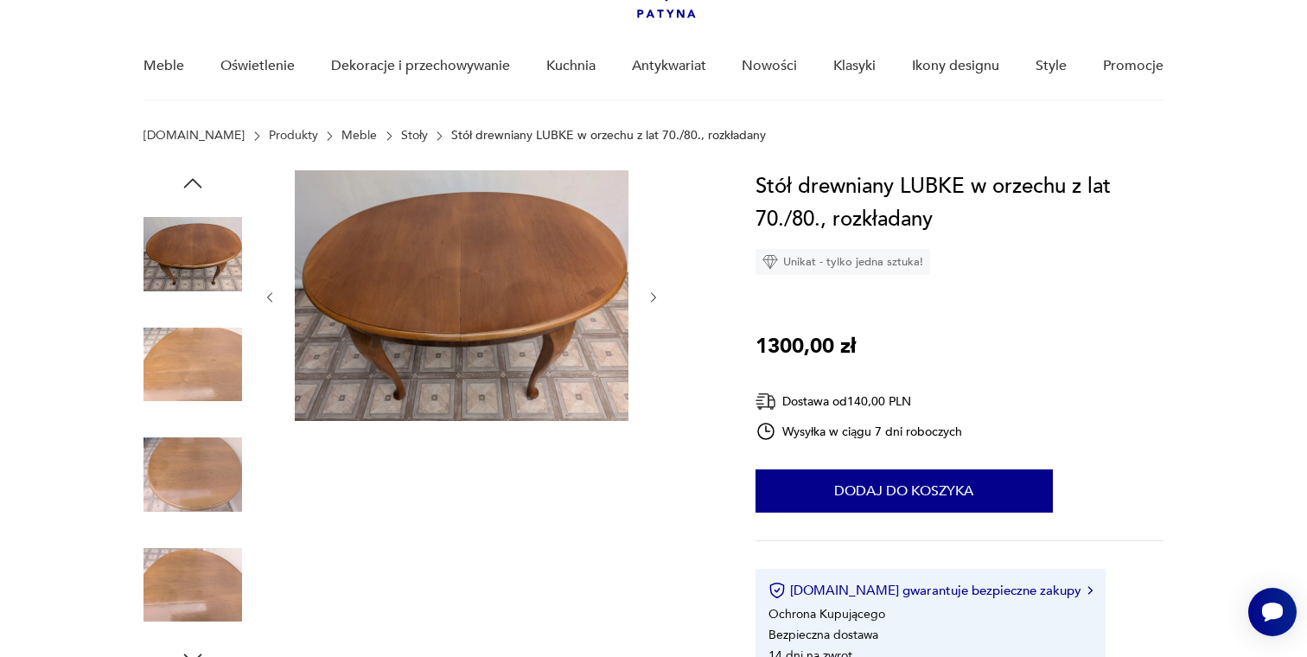
click at [183, 563] on img at bounding box center [192, 585] width 99 height 99
